Goal: Information Seeking & Learning: Learn about a topic

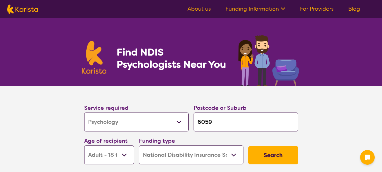
select select "Psychology"
select select "AD"
select select "NDIS"
select select "Psychology"
select select "AD"
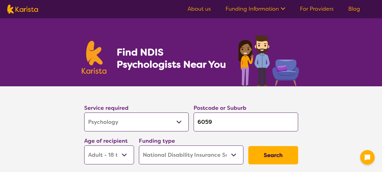
select select "NDIS"
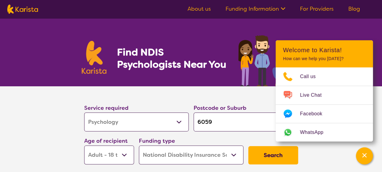
click at [312, 27] on div "Find NDIS Psychologists Near You" at bounding box center [191, 52] width 382 height 68
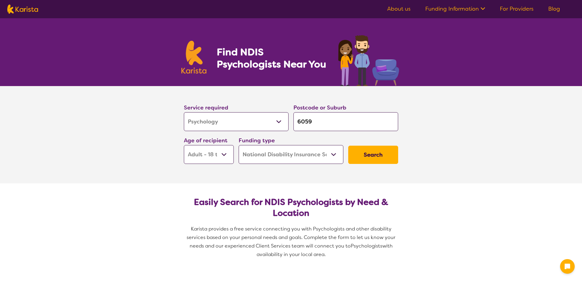
select select "Psychology"
select select "AD"
select select "NDIS"
select select "Psychology"
select select "AD"
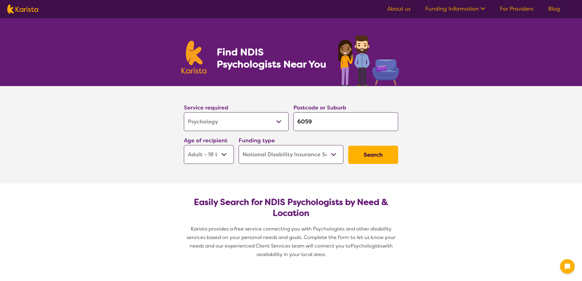
select select "NDIS"
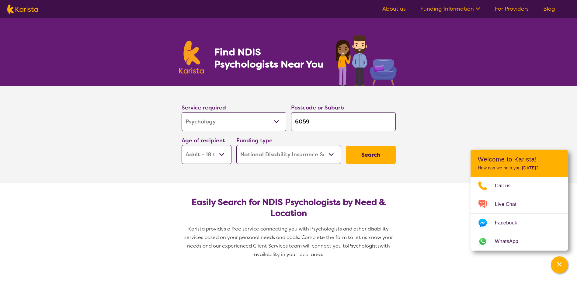
click at [361, 155] on button "Search" at bounding box center [371, 155] width 50 height 18
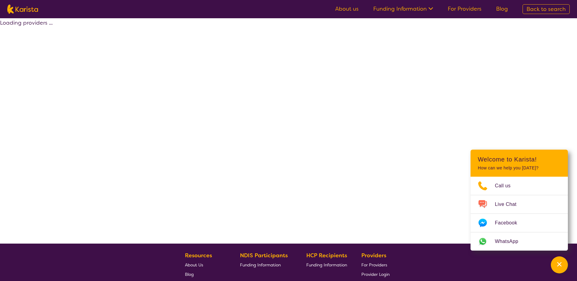
select select "by_score"
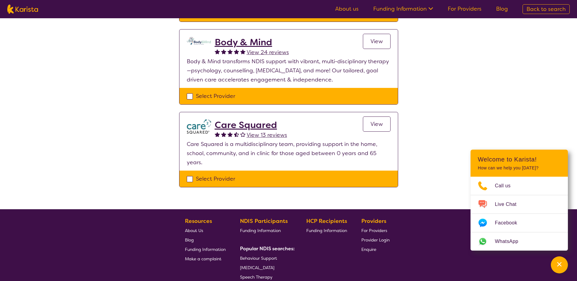
scroll to position [335, 0]
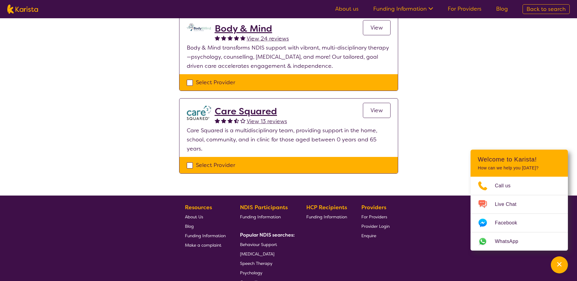
click at [253, 106] on h2 "Care Squared" at bounding box center [251, 111] width 72 height 11
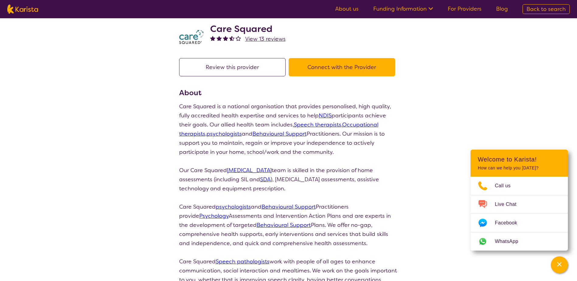
scroll to position [30, 0]
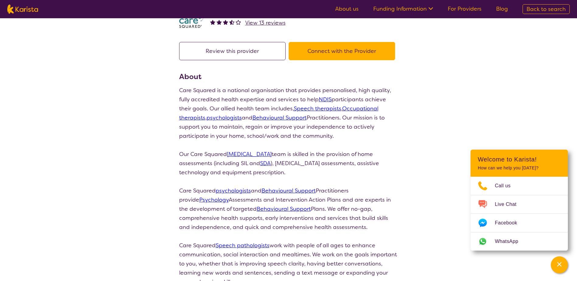
click at [232, 193] on link "psychologists" at bounding box center [233, 190] width 35 height 7
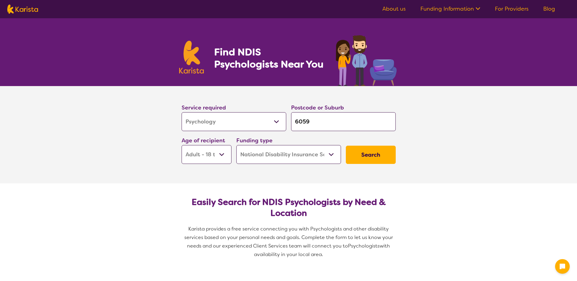
select select "Psychology"
select select "AD"
select select "NDIS"
select select "Psychology"
select select "AD"
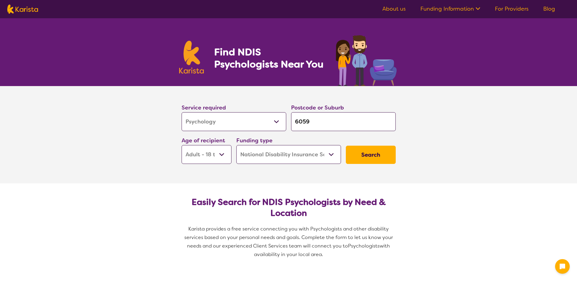
select select "NDIS"
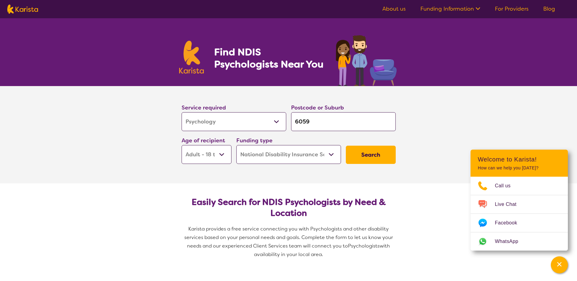
click at [372, 158] on button "Search" at bounding box center [371, 155] width 50 height 18
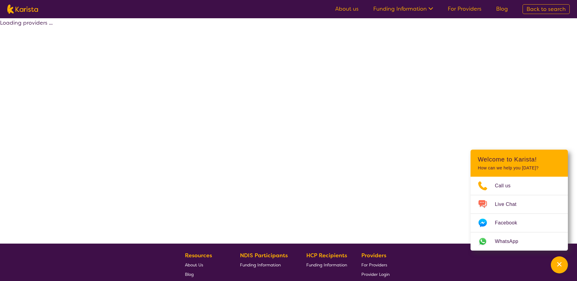
select select "by_score"
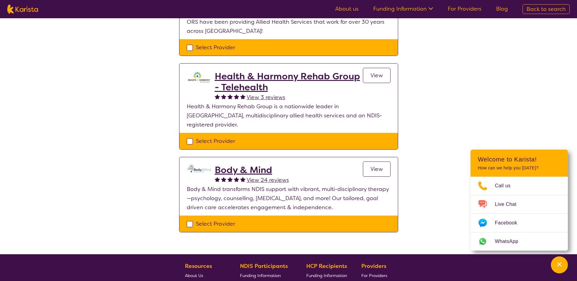
scroll to position [213, 0]
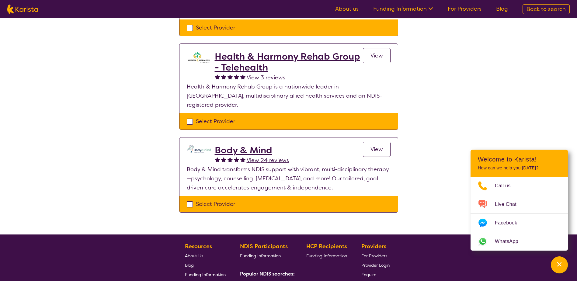
click at [242, 145] on h2 "Body & Mind" at bounding box center [252, 150] width 74 height 11
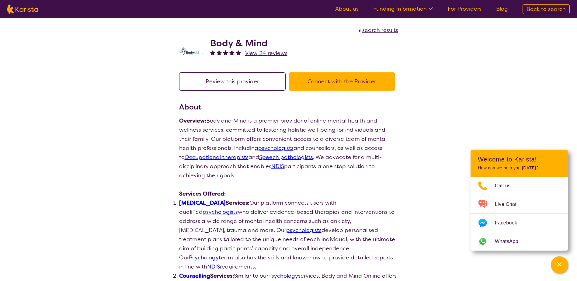
scroll to position [213, 0]
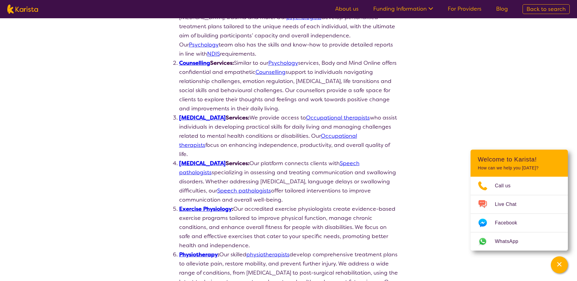
select select "by_score"
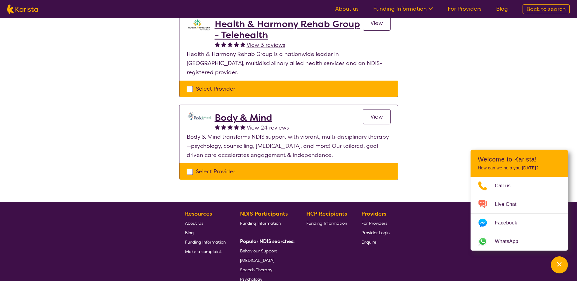
scroll to position [243, 0]
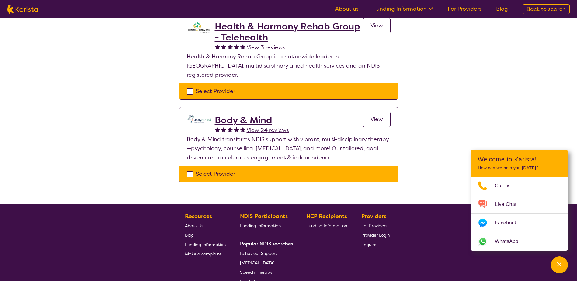
click at [190, 169] on div "Select Provider" at bounding box center [289, 173] width 204 height 9
checkbox input "true"
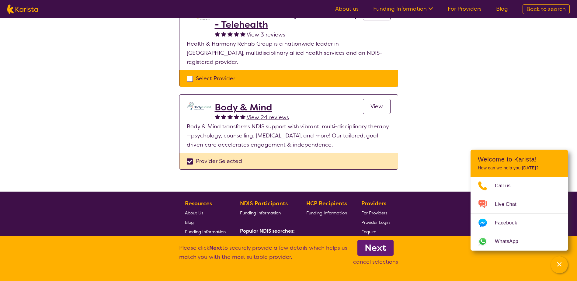
scroll to position [274, 0]
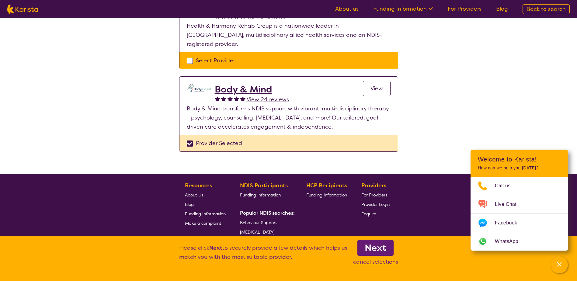
click at [369, 81] on link "View" at bounding box center [377, 88] width 28 height 15
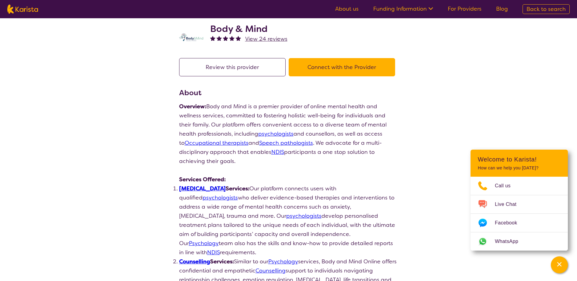
scroll to position [30, 0]
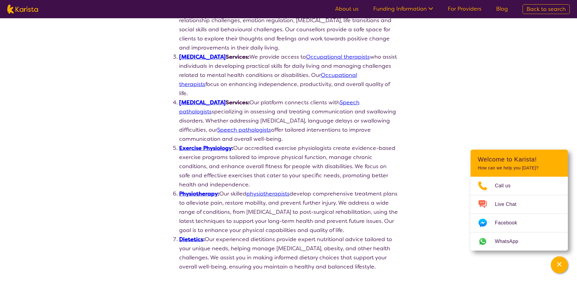
select select "by_score"
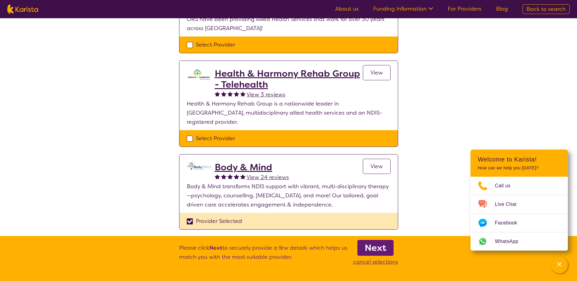
scroll to position [183, 0]
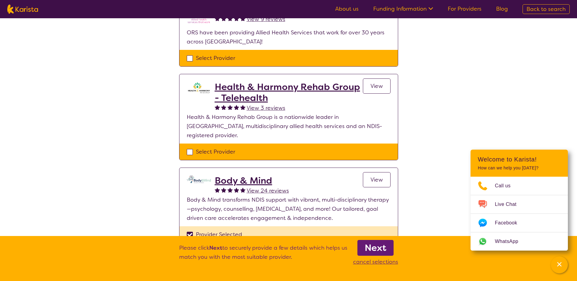
click at [190, 230] on div "Provider Selected" at bounding box center [289, 234] width 204 height 9
checkbox input "false"
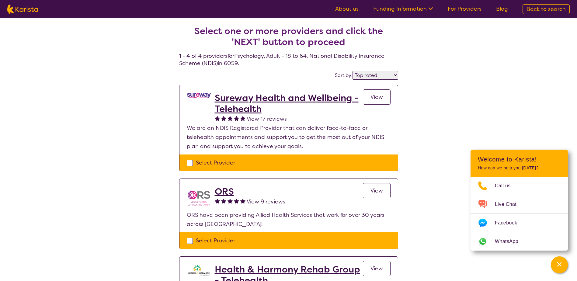
click at [385, 96] on link "View" at bounding box center [377, 96] width 28 height 15
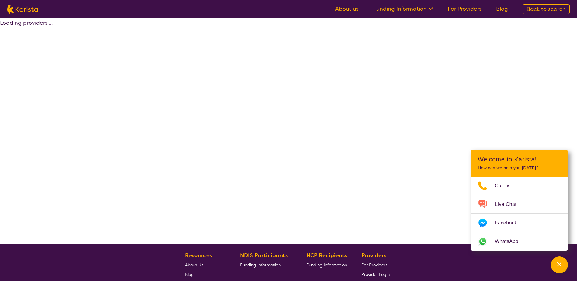
select select "by_score"
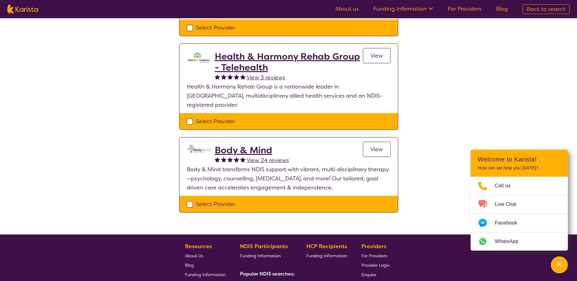
scroll to position [183, 0]
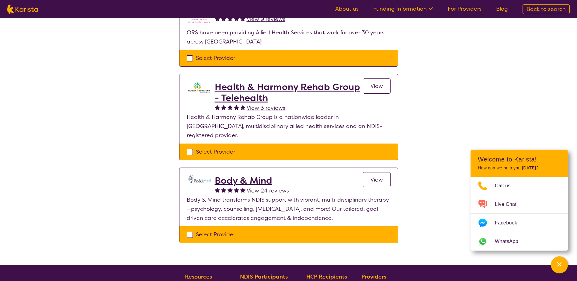
click at [294, 89] on h2 "Health & Harmony Rehab Group - Telehealth" at bounding box center [289, 93] width 148 height 22
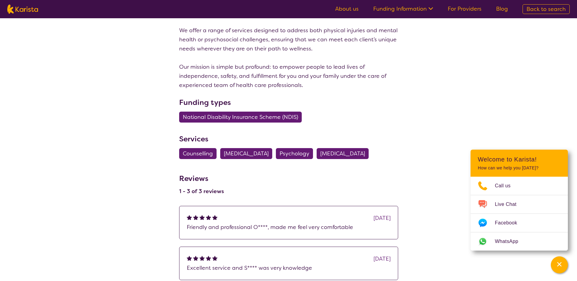
scroll to position [183, 0]
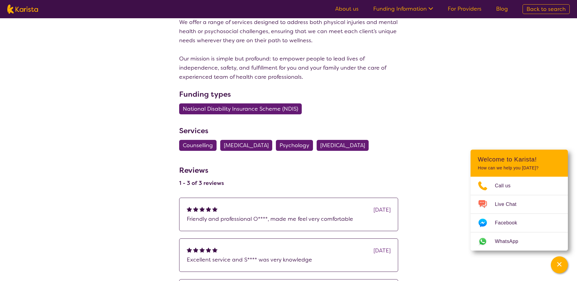
click at [305, 144] on span "Psychology" at bounding box center [295, 145] width 30 height 11
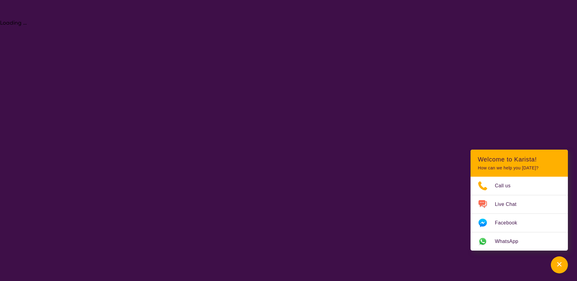
select select "Psychology"
select select "AD"
select select "NDIS"
select select "Psychology"
select select "AD"
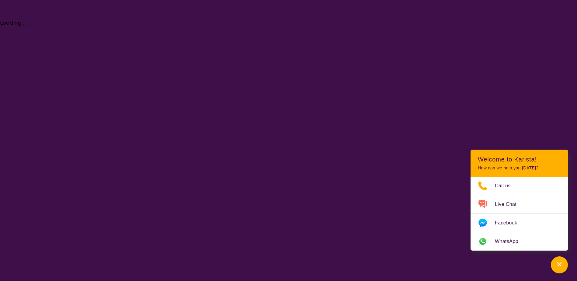
select select "NDIS"
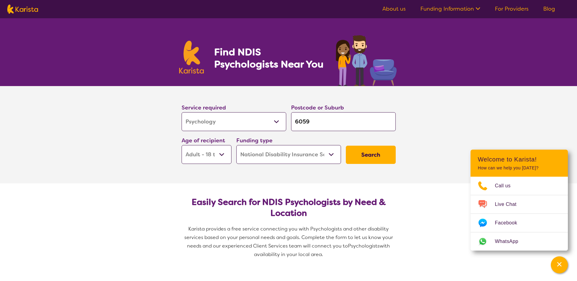
click at [357, 153] on button "Search" at bounding box center [371, 155] width 50 height 18
select select "by_score"
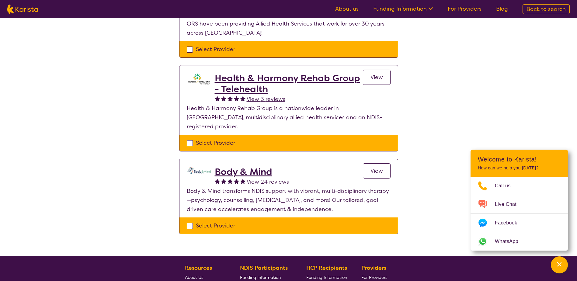
scroll to position [213, 0]
